Goal: Entertainment & Leisure: Consume media (video, audio)

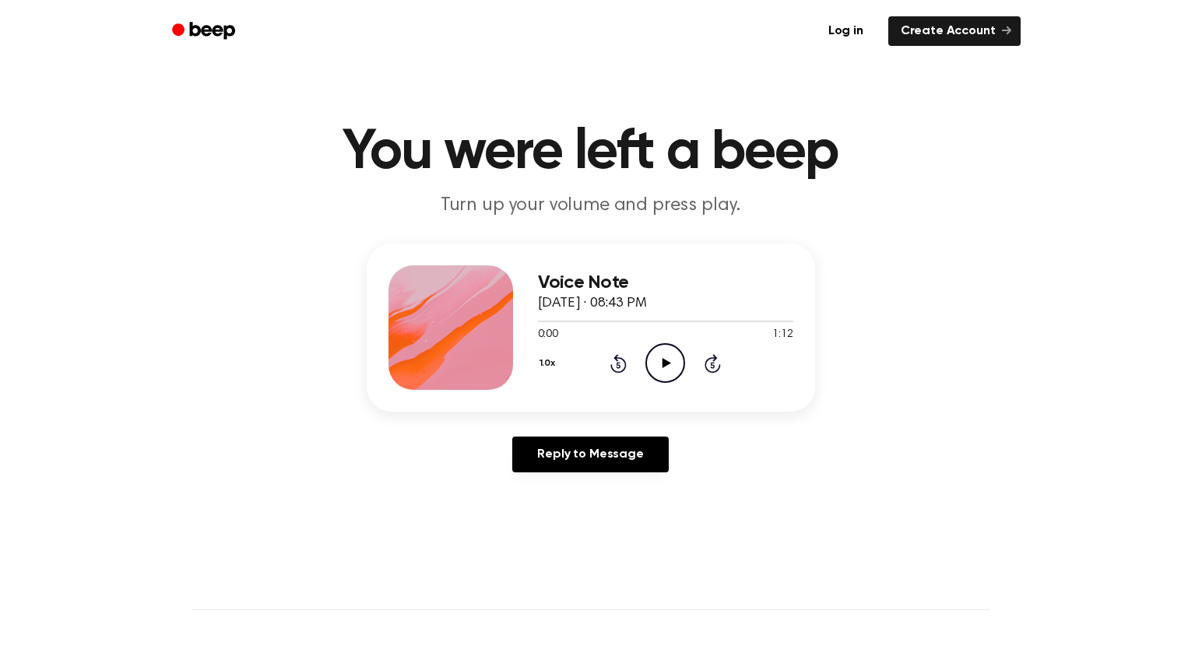
click at [655, 354] on icon "Play Audio" at bounding box center [665, 363] width 40 height 40
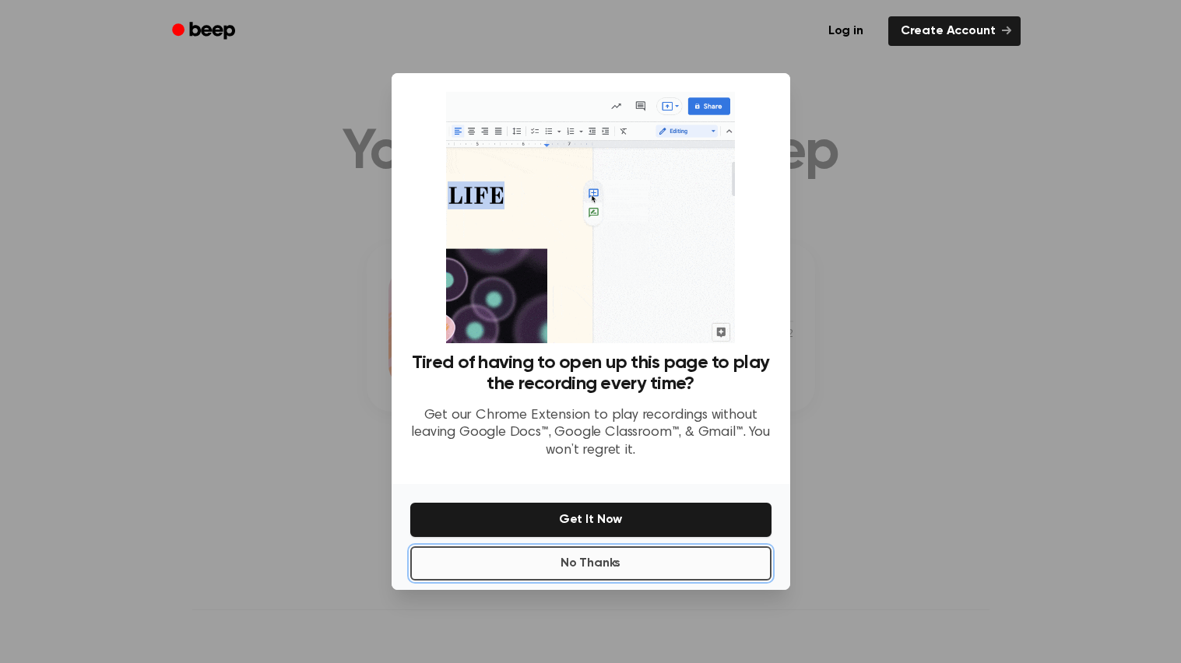
click at [591, 571] on button "No Thanks" at bounding box center [590, 563] width 361 height 34
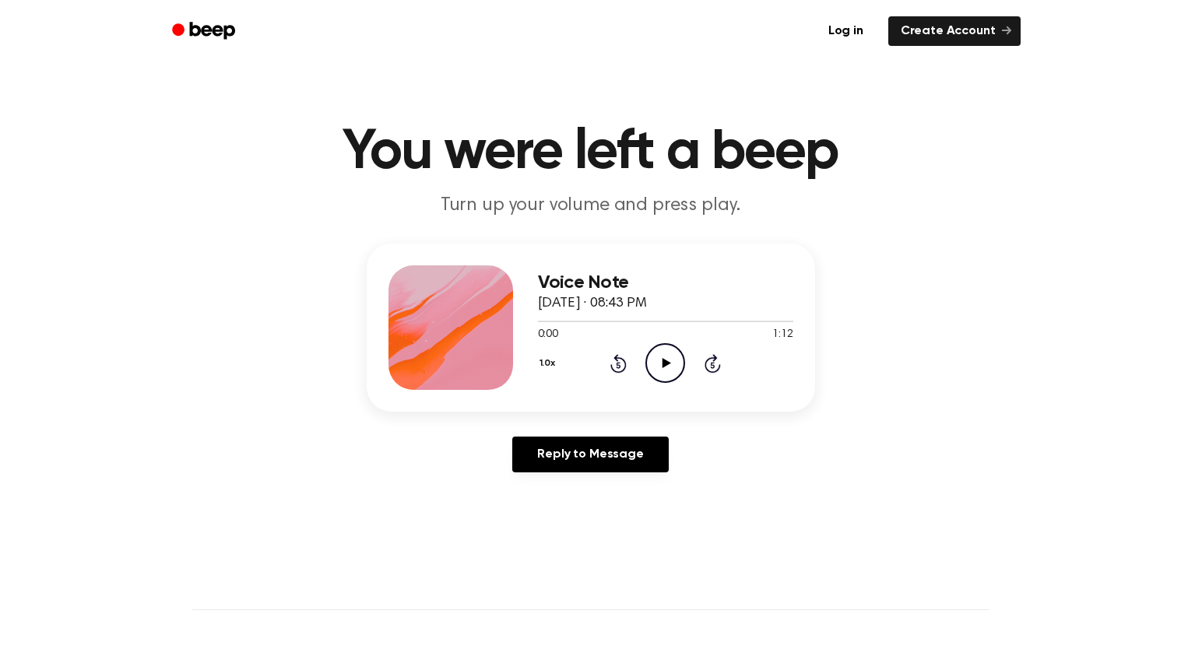
click at [657, 367] on icon "Play Audio" at bounding box center [665, 363] width 40 height 40
click at [668, 375] on icon "Play Audio" at bounding box center [665, 363] width 40 height 40
click at [455, 359] on div at bounding box center [450, 327] width 125 height 125
click at [404, 199] on p "Turn up your volume and press play." at bounding box center [591, 206] width 598 height 26
click at [669, 353] on icon "Play Audio" at bounding box center [665, 363] width 40 height 40
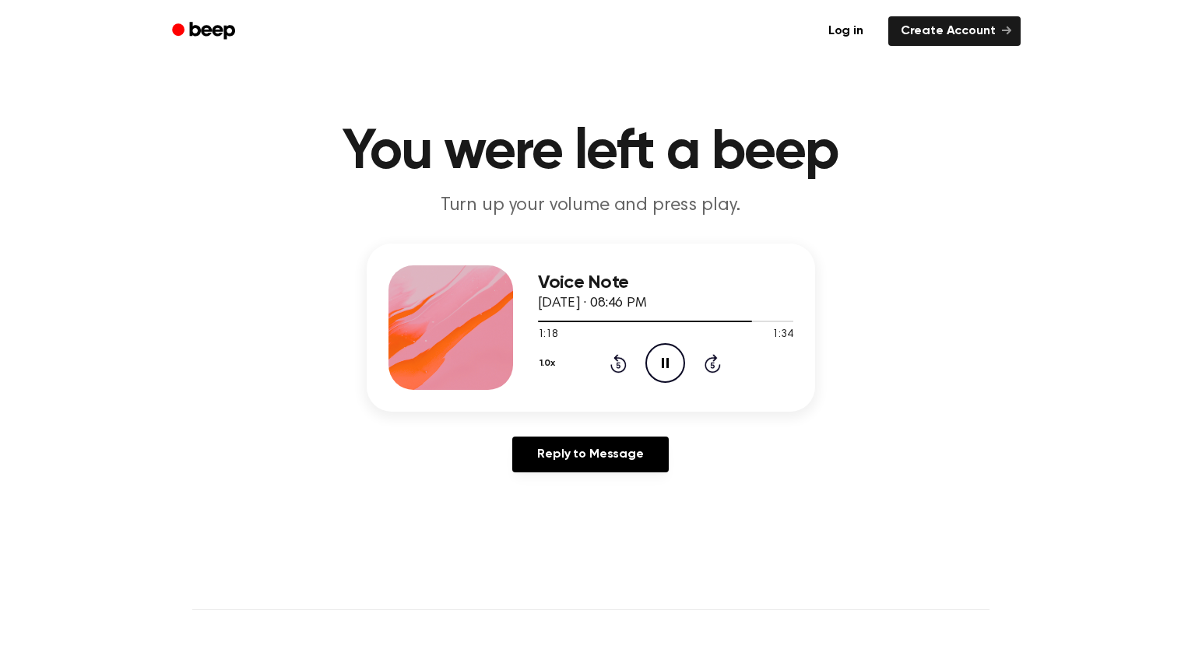
click at [785, 336] on span "1:34" at bounding box center [782, 335] width 20 height 16
click at [650, 359] on icon "Play Audio" at bounding box center [665, 363] width 40 height 40
click at [656, 365] on icon "Play Audio" at bounding box center [665, 363] width 40 height 40
click at [619, 317] on div at bounding box center [665, 321] width 255 height 12
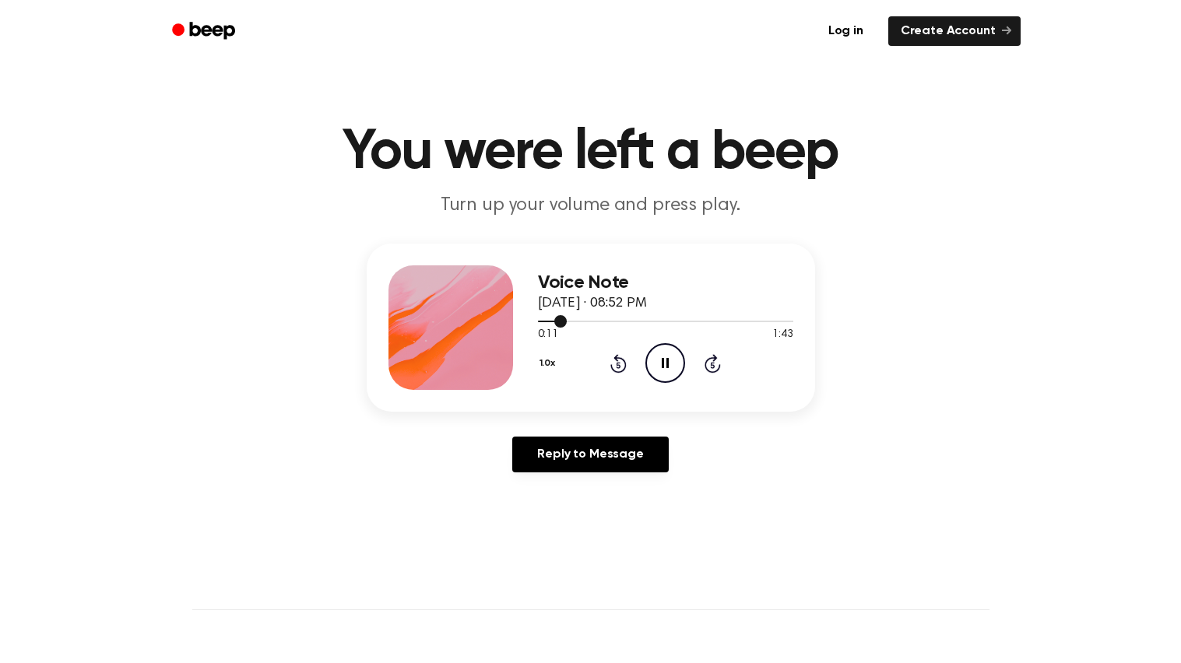
click at [619, 317] on div at bounding box center [665, 321] width 255 height 12
click at [712, 363] on icon at bounding box center [713, 365] width 4 height 6
click at [712, 360] on icon "Skip 5 seconds" at bounding box center [712, 363] width 17 height 20
click at [647, 301] on span "September 10, 2024 · 08:52 PM" at bounding box center [592, 304] width 109 height 14
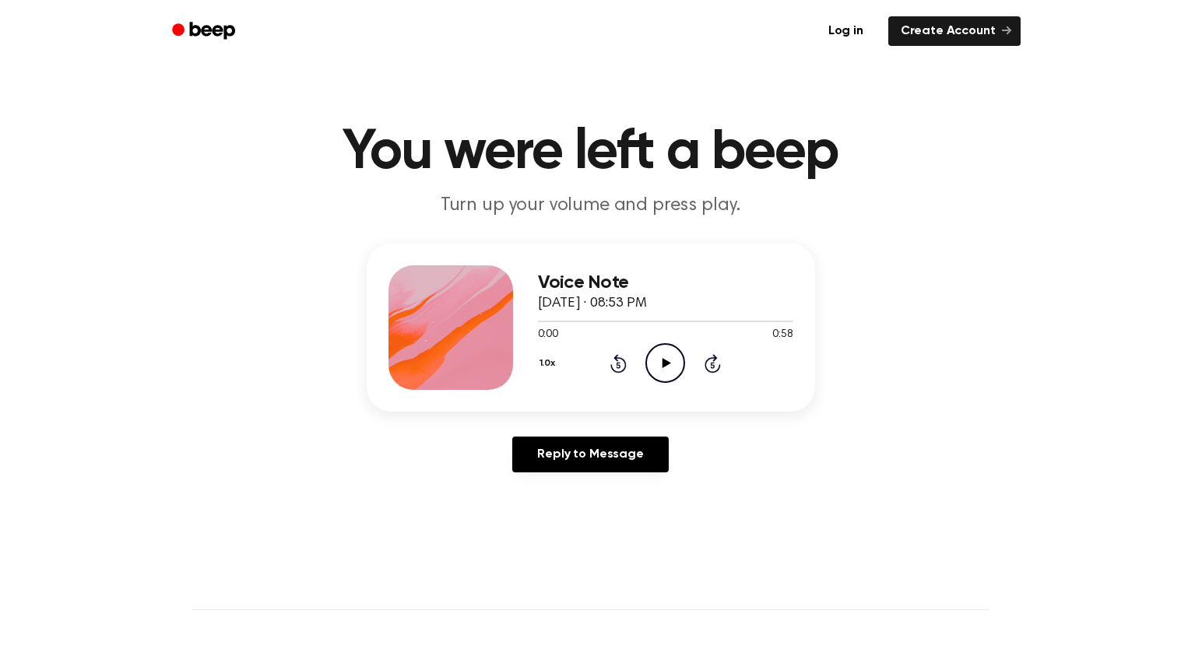
click at [656, 357] on icon "Play Audio" at bounding box center [665, 363] width 40 height 40
